Goal: Find specific page/section: Find specific page/section

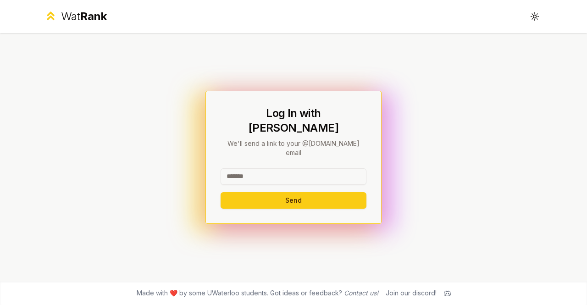
drag, startPoint x: 0, startPoint y: 0, endPoint x: 297, endPoint y: 161, distance: 338.4
click at [297, 168] on input at bounding box center [293, 176] width 146 height 17
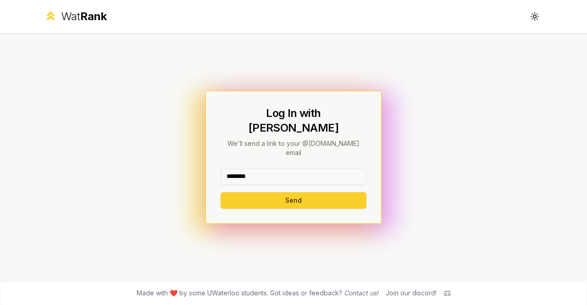
type input "********"
click at [242, 192] on button "Send" at bounding box center [293, 200] width 146 height 17
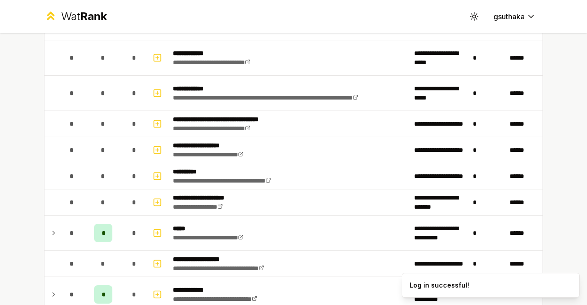
scroll to position [504, 0]
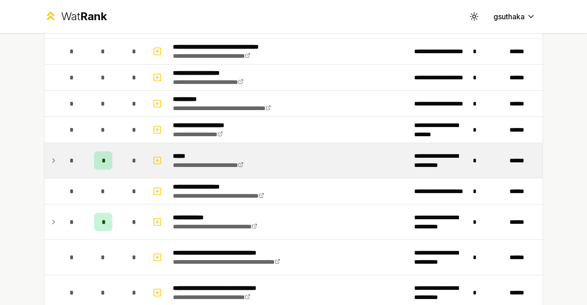
click at [55, 163] on td at bounding box center [51, 160] width 15 height 35
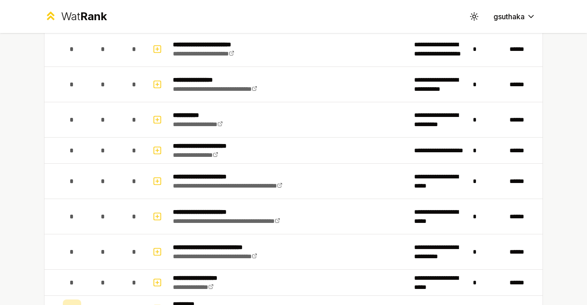
scroll to position [1460, 0]
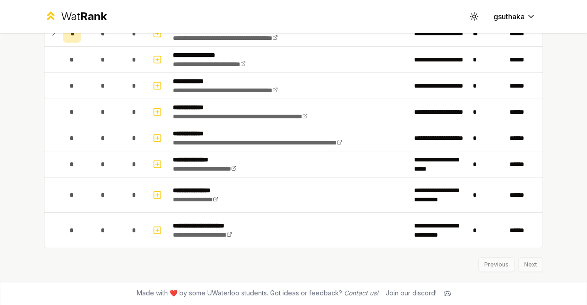
click at [528, 269] on div "Previous Next" at bounding box center [293, 260] width 499 height 24
click at [528, 265] on div "Previous Next" at bounding box center [293, 260] width 499 height 24
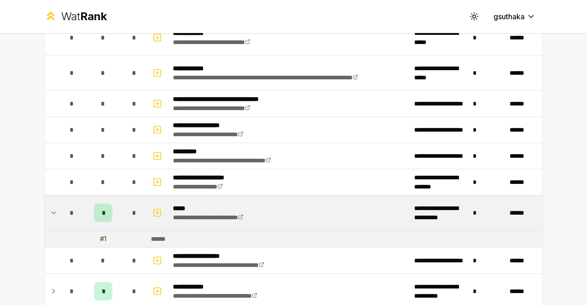
scroll to position [223, 0]
